Goal: Information Seeking & Learning: Learn about a topic

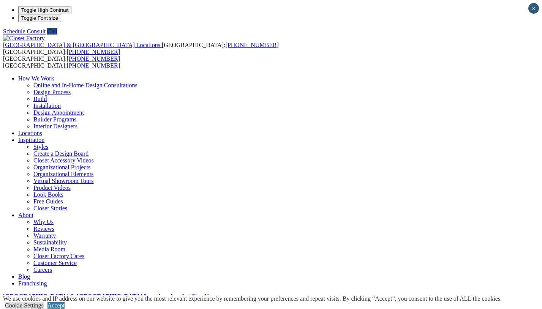
drag, startPoint x: 441, startPoint y: 250, endPoint x: 477, endPoint y: 198, distance: 63.0
